Goal: Find specific page/section: Find specific page/section

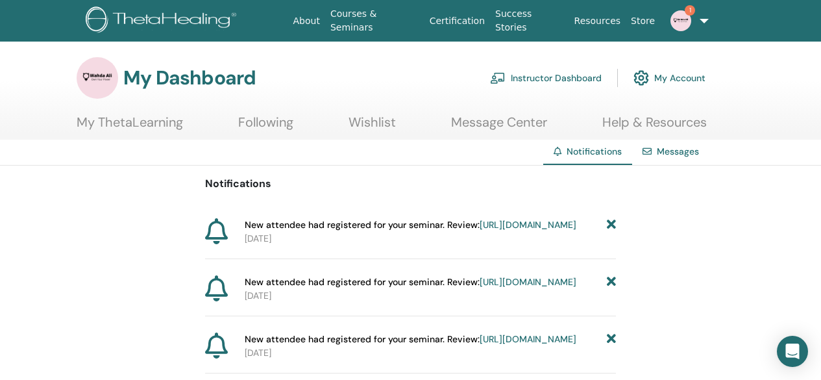
click at [537, 75] on link "Instructor Dashboard" at bounding box center [546, 78] width 112 height 29
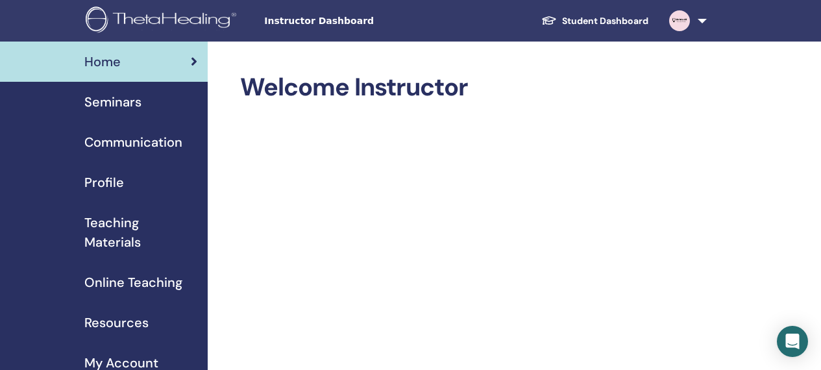
click at [143, 276] on span "Online Teaching" at bounding box center [133, 282] width 98 height 19
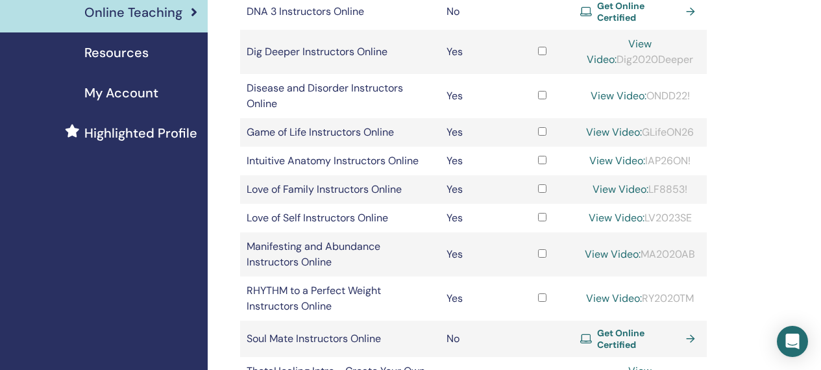
click at [295, 227] on tbody "Advanced DNA Instructors Online Yes View Video: ADV2020tut Basic DNA Instructor…" at bounding box center [473, 234] width 467 height 626
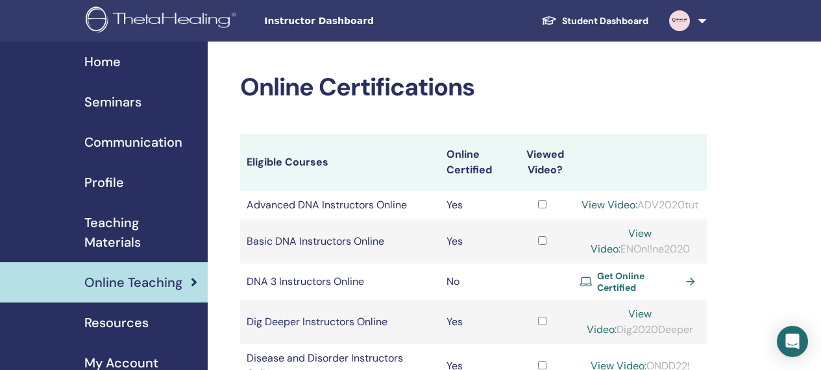
click at [129, 227] on span "Teaching Materials" at bounding box center [140, 232] width 113 height 39
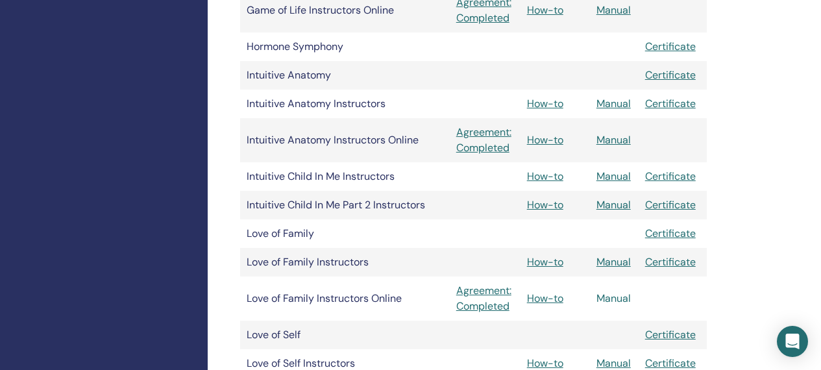
scroll to position [935, 0]
